Goal: Task Accomplishment & Management: Manage account settings

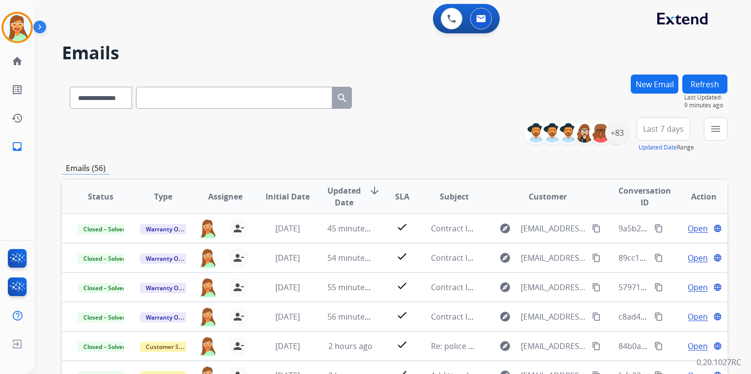
select select "**********"
click at [11, 26] on img at bounding box center [16, 27] width 27 height 27
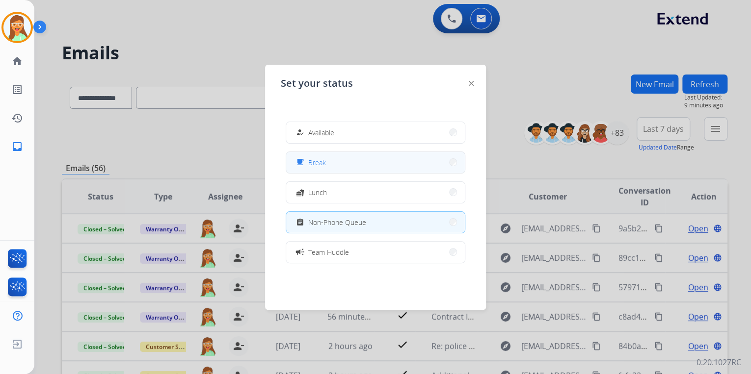
click at [389, 165] on button "free_breakfast Break" at bounding box center [375, 162] width 179 height 21
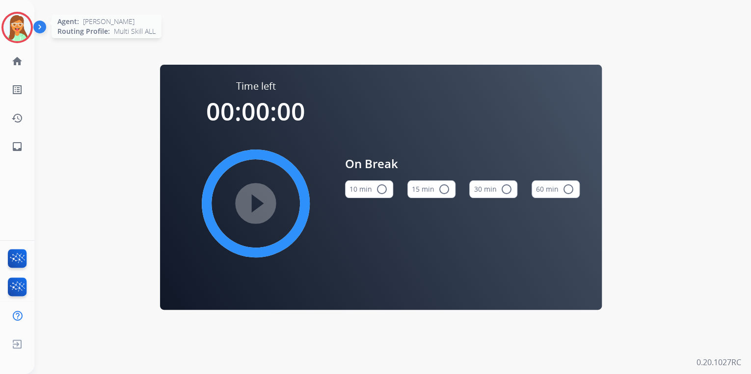
click at [24, 28] on img at bounding box center [16, 27] width 27 height 27
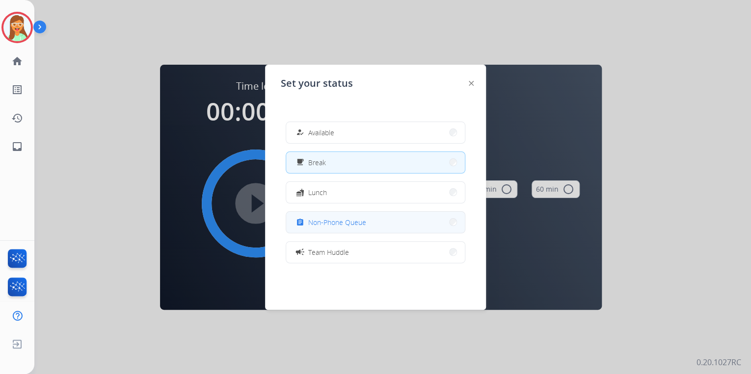
click at [368, 232] on button "assignment Non-Phone Queue" at bounding box center [375, 222] width 179 height 21
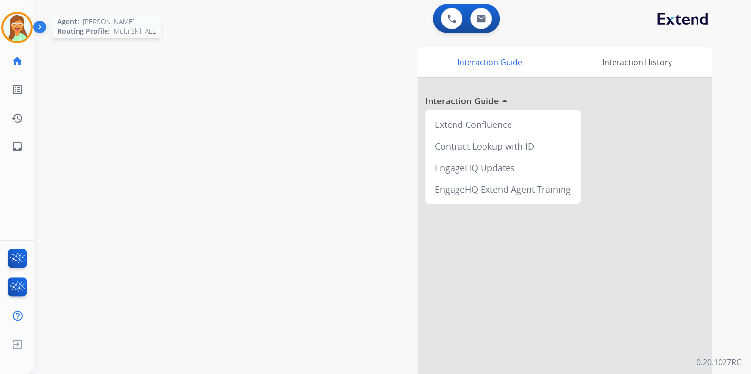
click at [24, 26] on img at bounding box center [16, 27] width 27 height 27
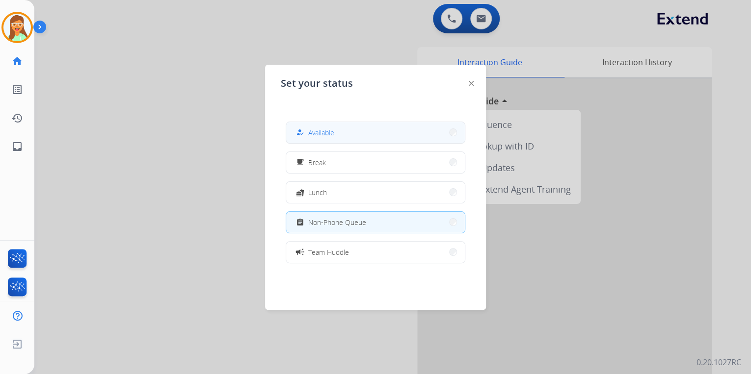
click at [409, 131] on button "how_to_reg Available" at bounding box center [375, 132] width 179 height 21
